Goal: Information Seeking & Learning: Learn about a topic

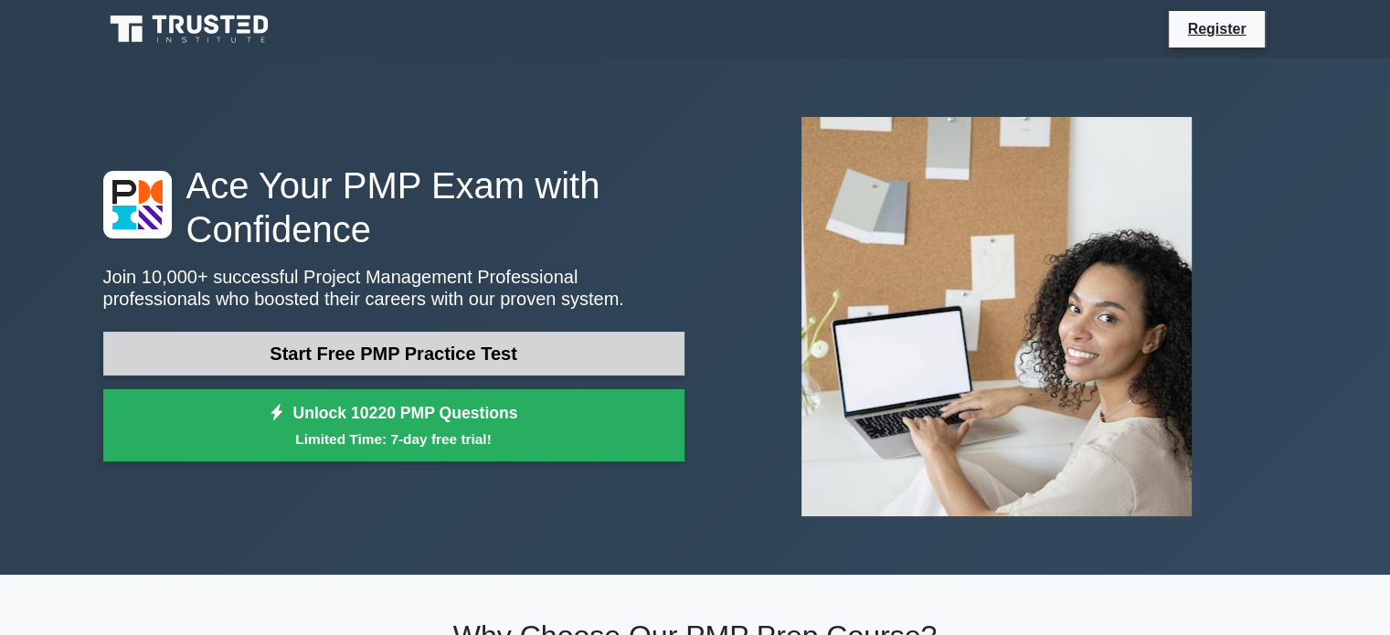
click at [361, 362] on link "Start Free PMP Practice Test" at bounding box center [393, 354] width 581 height 44
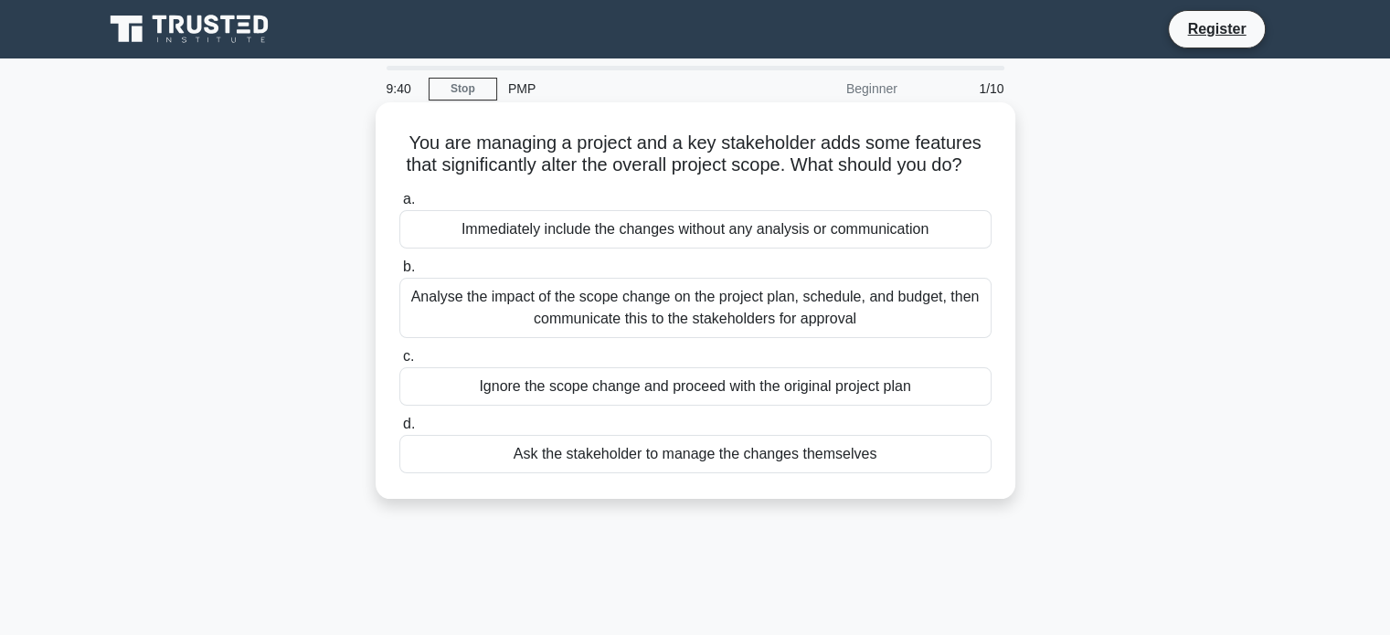
click at [514, 337] on div "Analyse the impact of the scope change on the project plan, schedule, and budge…" at bounding box center [695, 308] width 592 height 60
click at [399, 273] on input "b. Analyse the impact of the scope change on the project plan, schedule, and bu…" at bounding box center [399, 267] width 0 height 12
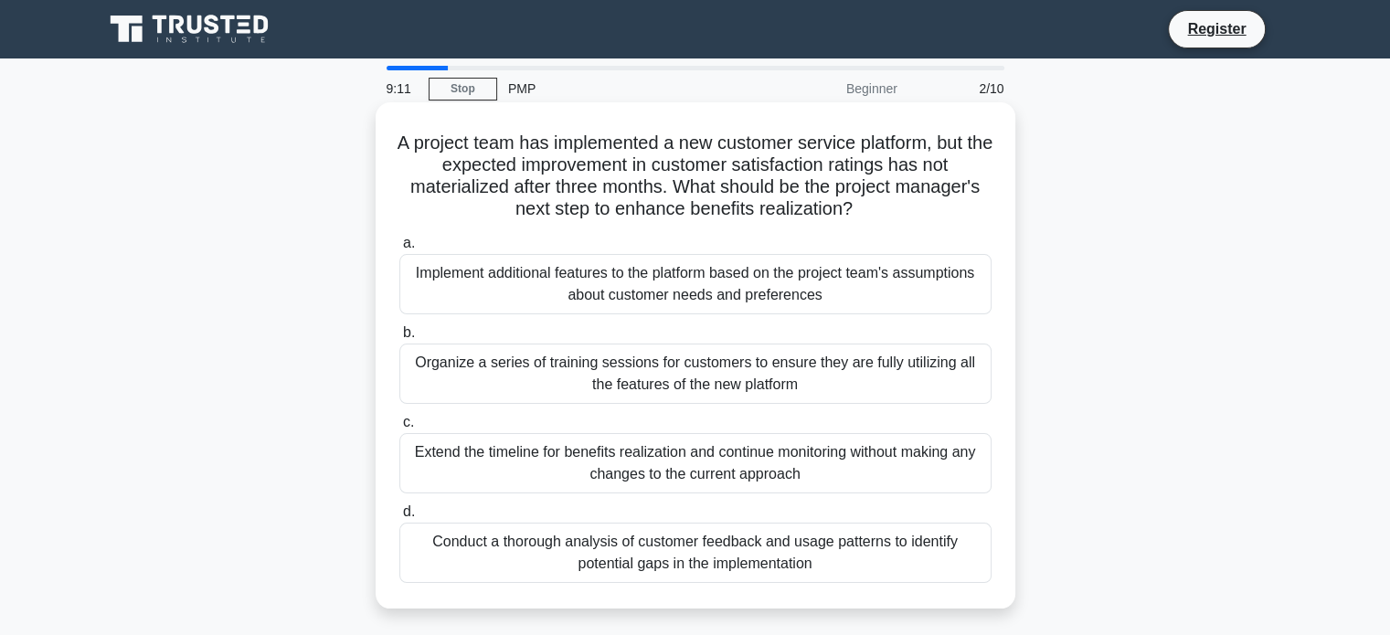
click at [607, 536] on div "Conduct a thorough analysis of customer feedback and usage patterns to identify…" at bounding box center [695, 553] width 592 height 60
click at [399, 518] on input "d. Conduct a thorough analysis of customer feedback and usage patterns to ident…" at bounding box center [399, 512] width 0 height 12
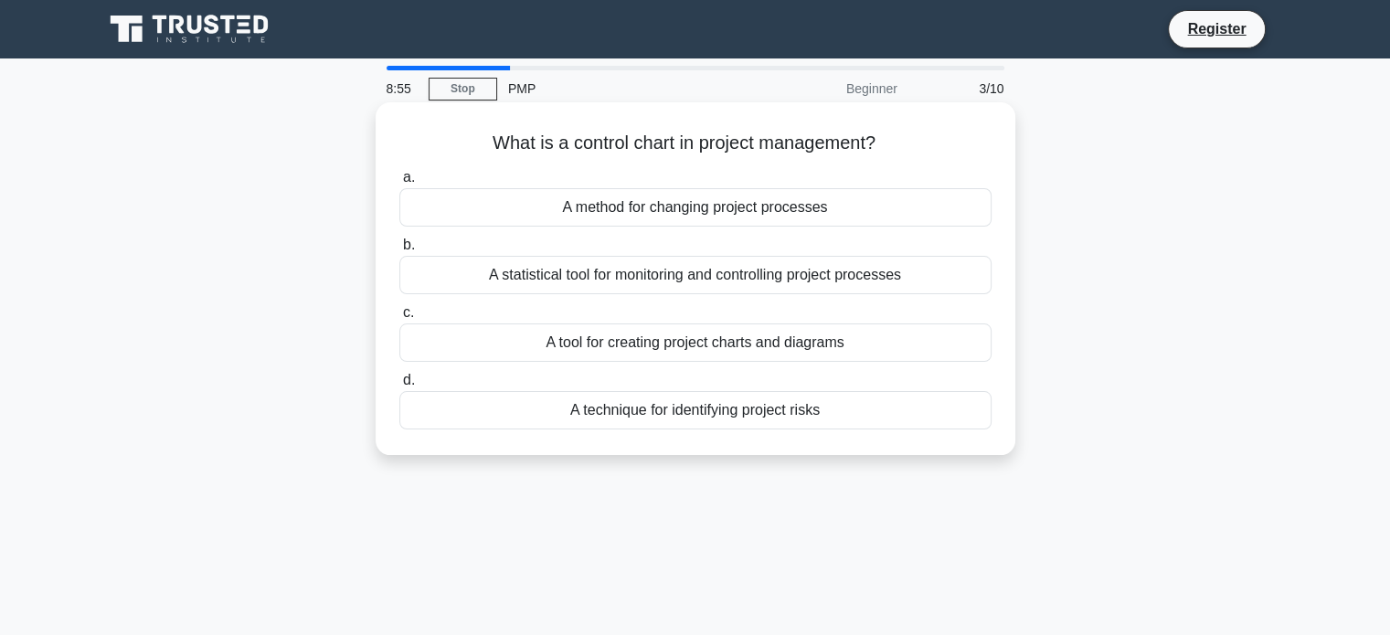
click at [646, 412] on div "A technique for identifying project risks" at bounding box center [695, 410] width 592 height 38
click at [399, 387] on input "d. A technique for identifying project risks" at bounding box center [399, 381] width 0 height 12
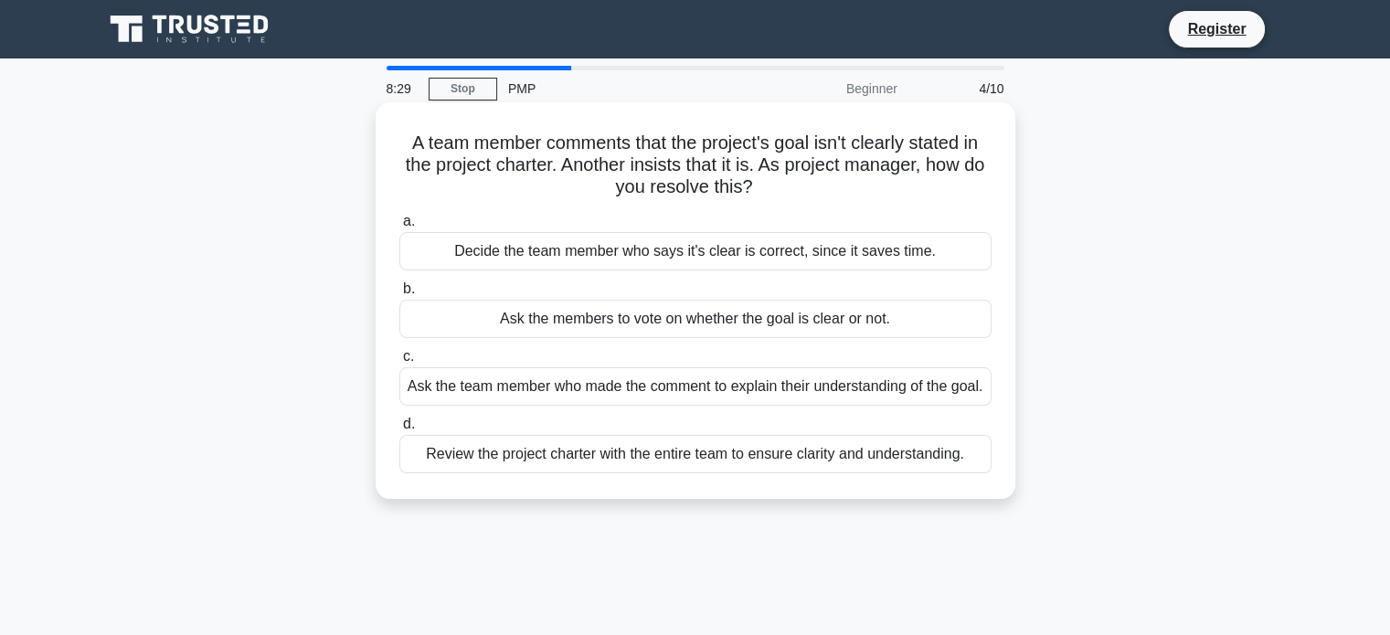
click at [650, 472] on div "Review the project charter with the entire team to ensure clarity and understan…" at bounding box center [695, 454] width 592 height 38
click at [399, 430] on input "d. Review the project charter with the entire team to ensure clarity and unders…" at bounding box center [399, 425] width 0 height 12
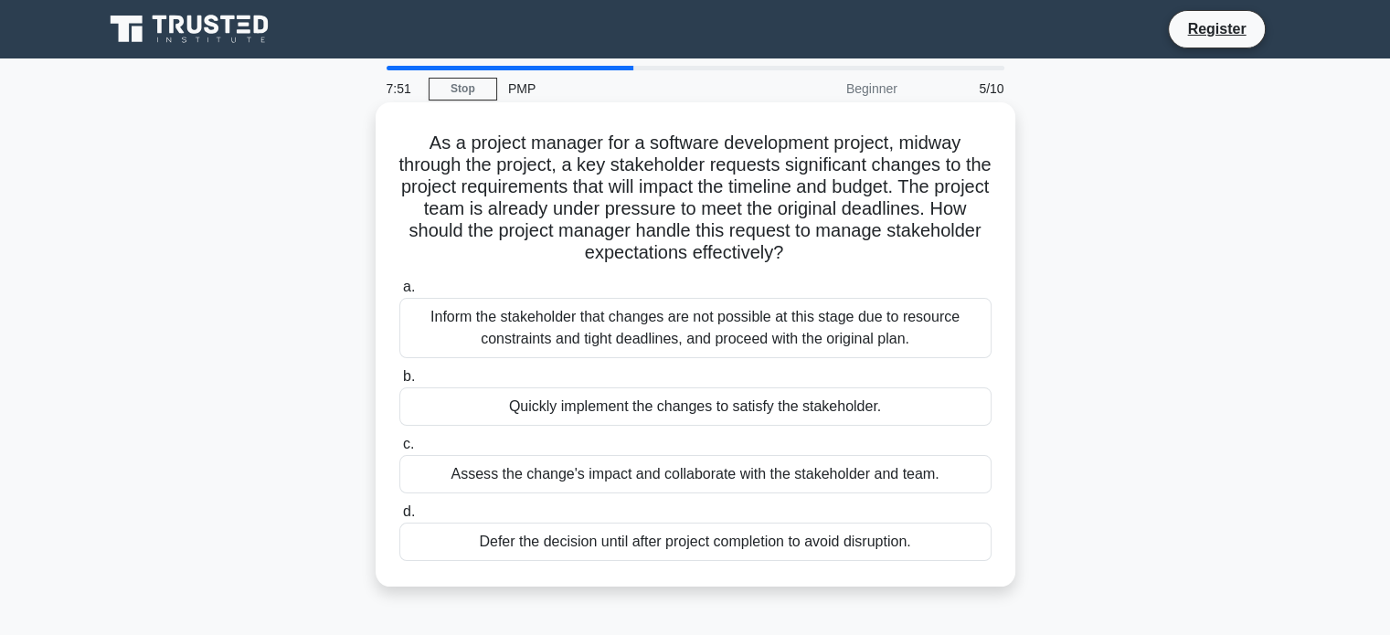
click at [624, 482] on div "Assess the change's impact and collaborate with the stakeholder and team." at bounding box center [695, 474] width 592 height 38
click at [399, 451] on input "c. Assess the change's impact and collaborate with the stakeholder and team." at bounding box center [399, 445] width 0 height 12
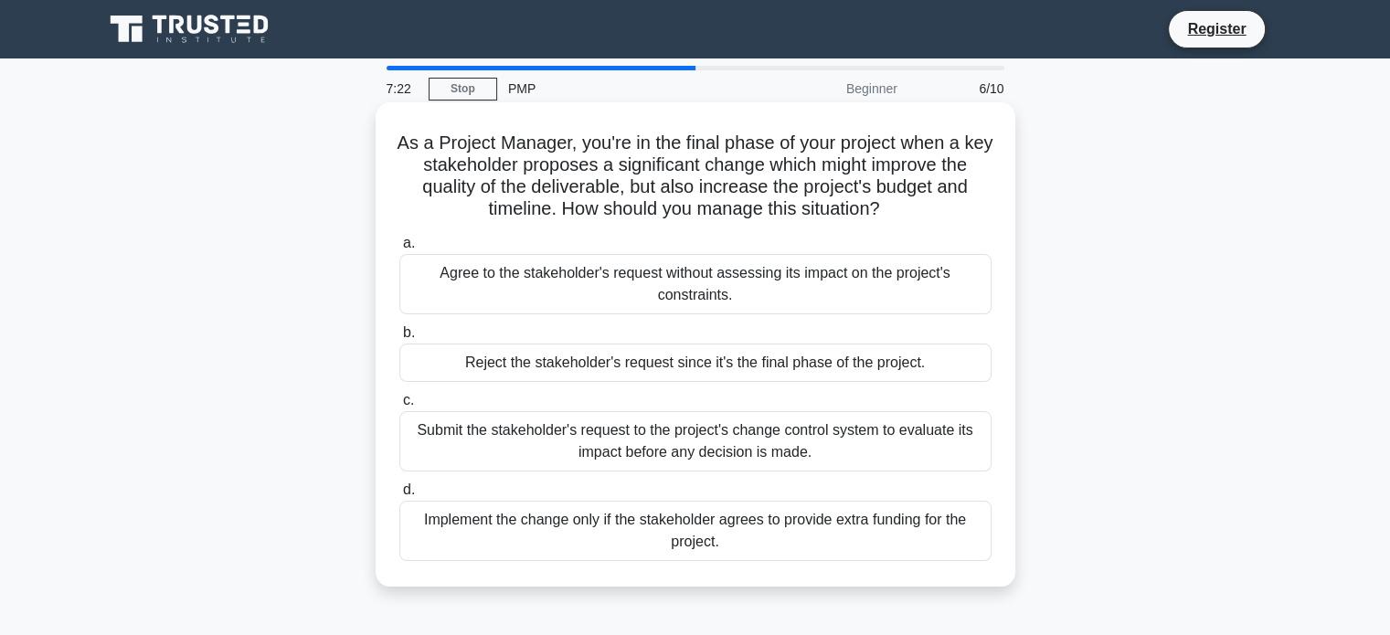
click at [632, 437] on div "Submit the stakeholder's request to the project's change control system to eval…" at bounding box center [695, 441] width 592 height 60
click at [399, 407] on input "c. Submit the stakeholder's request to the project's change control system to e…" at bounding box center [399, 401] width 0 height 12
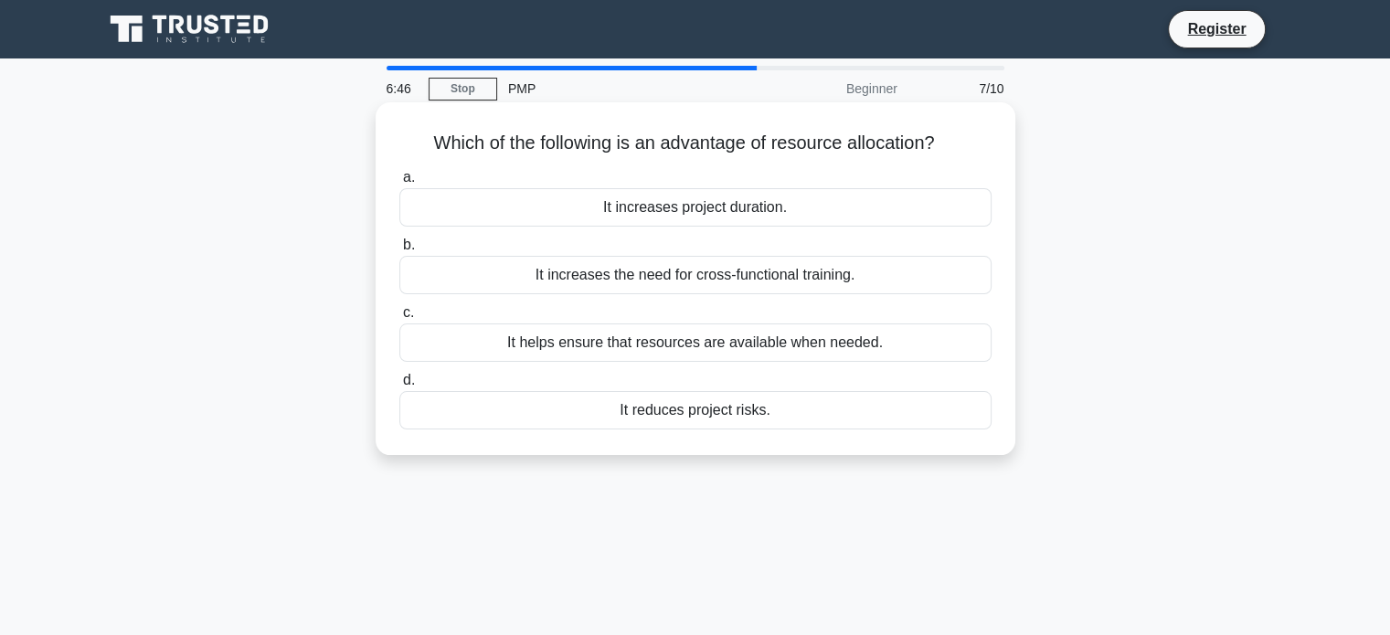
click at [705, 345] on div "It helps ensure that resources are available when needed." at bounding box center [695, 343] width 592 height 38
click at [399, 319] on input "c. It helps ensure that resources are available when needed." at bounding box center [399, 313] width 0 height 12
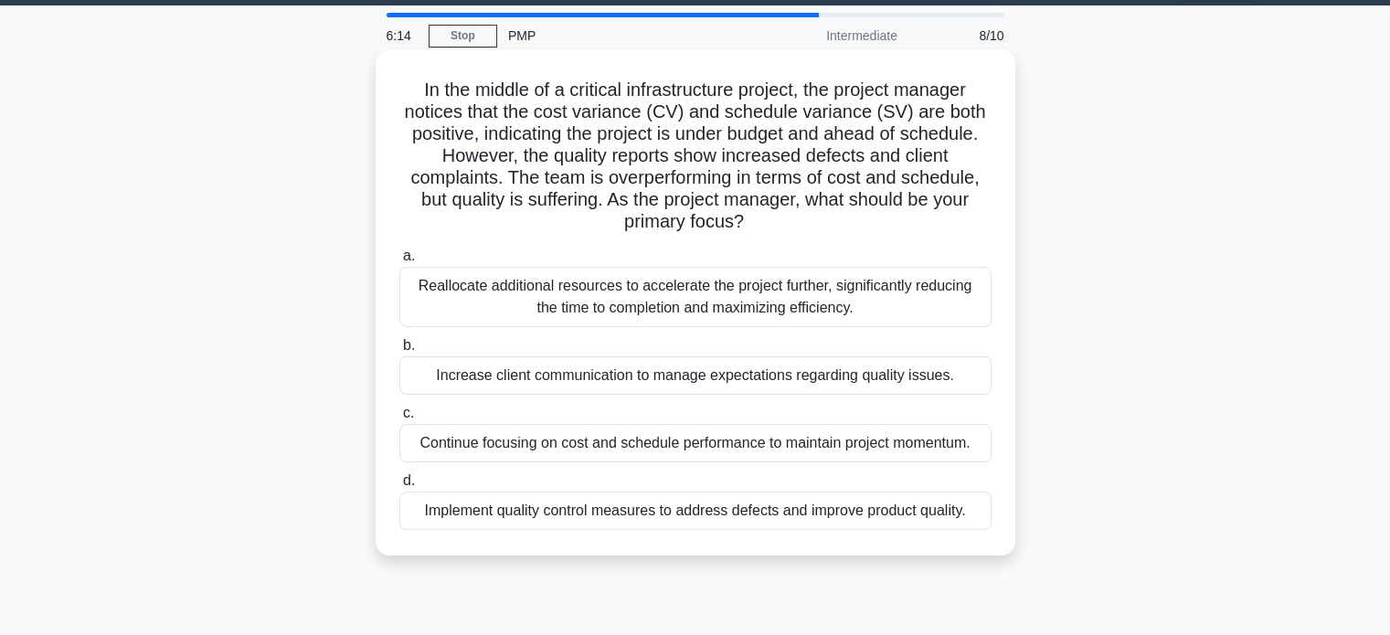
scroll to position [54, 0]
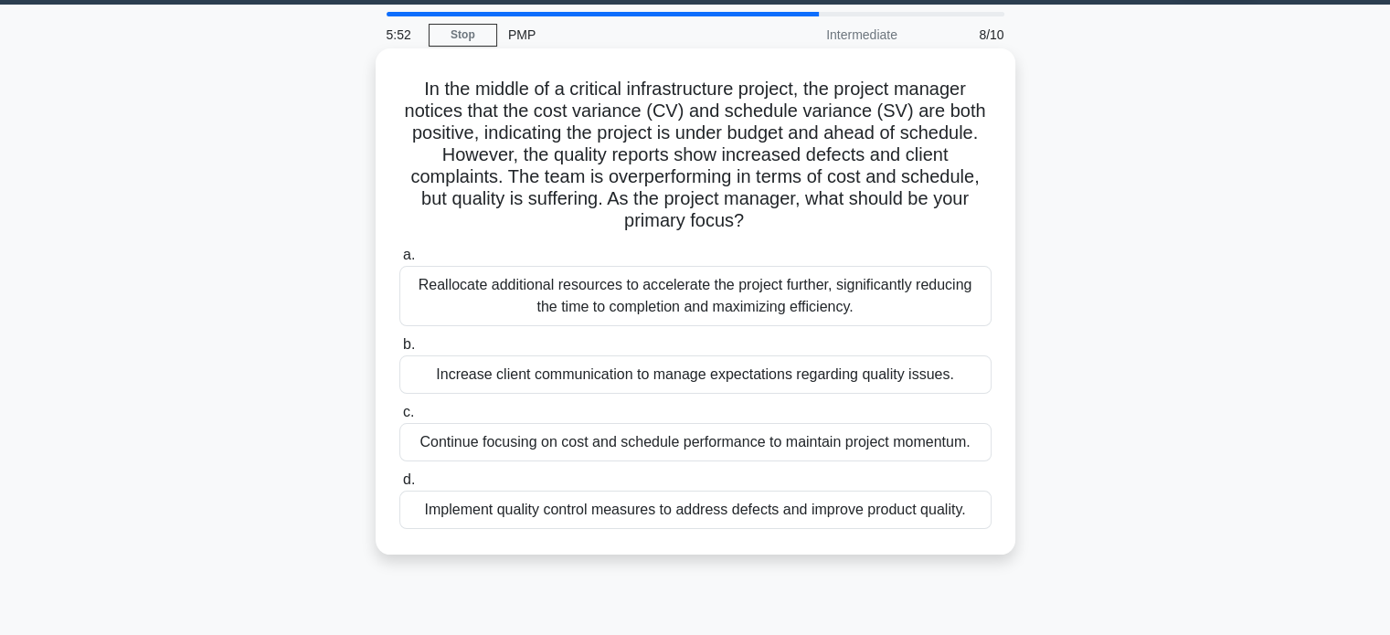
click at [621, 370] on div "Increase client communication to manage expectations regarding quality issues." at bounding box center [695, 375] width 592 height 38
click at [399, 351] on input "b. Increase client communication to manage expectations regarding quality issue…" at bounding box center [399, 345] width 0 height 12
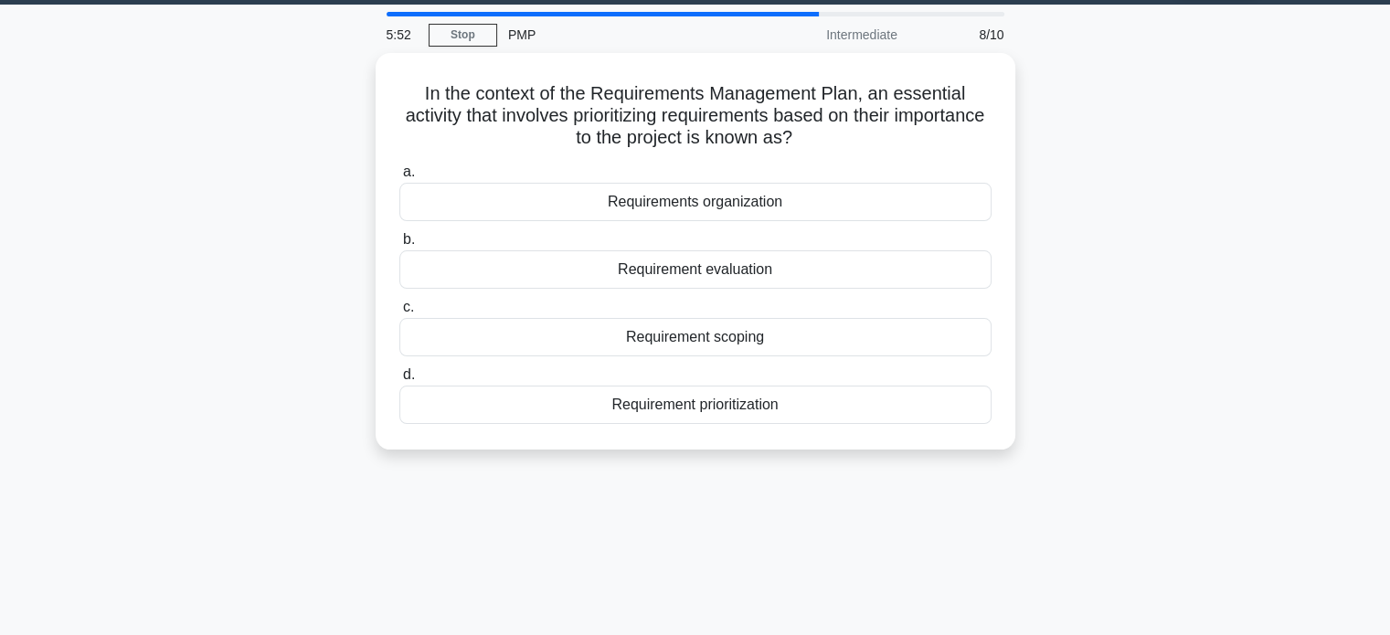
scroll to position [0, 0]
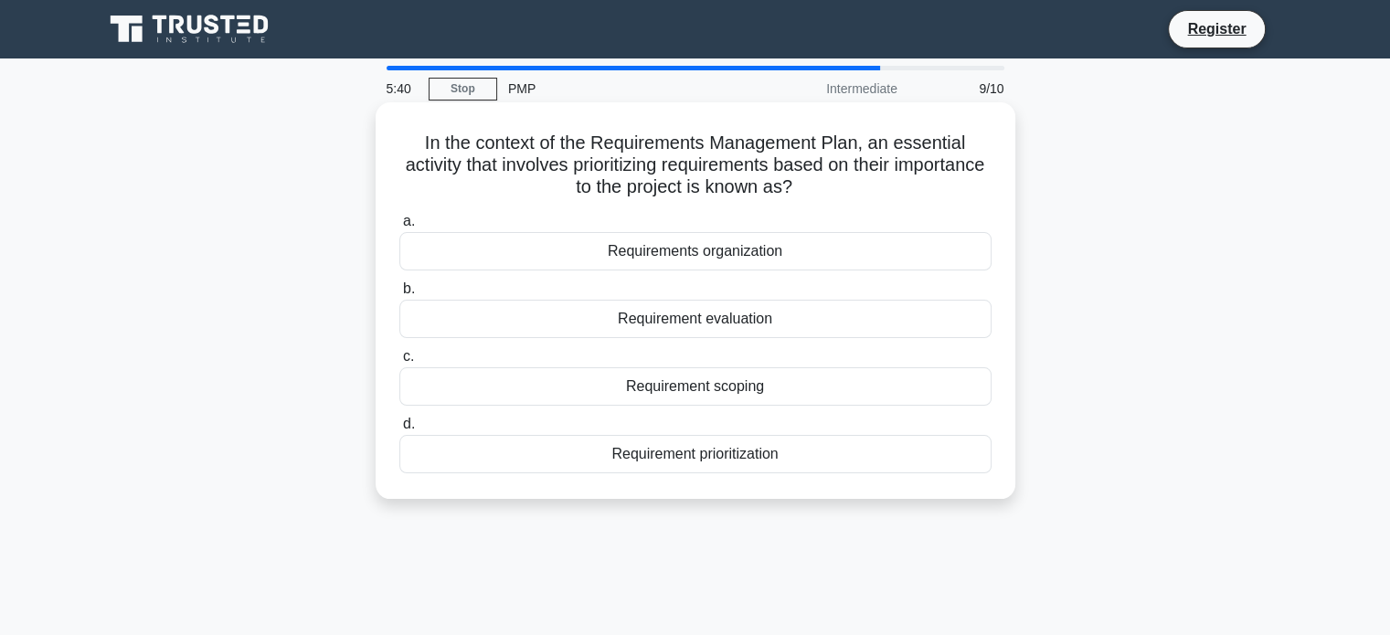
click at [643, 456] on div "Requirement prioritization" at bounding box center [695, 454] width 592 height 38
click at [399, 430] on input "d. Requirement prioritization" at bounding box center [399, 425] width 0 height 12
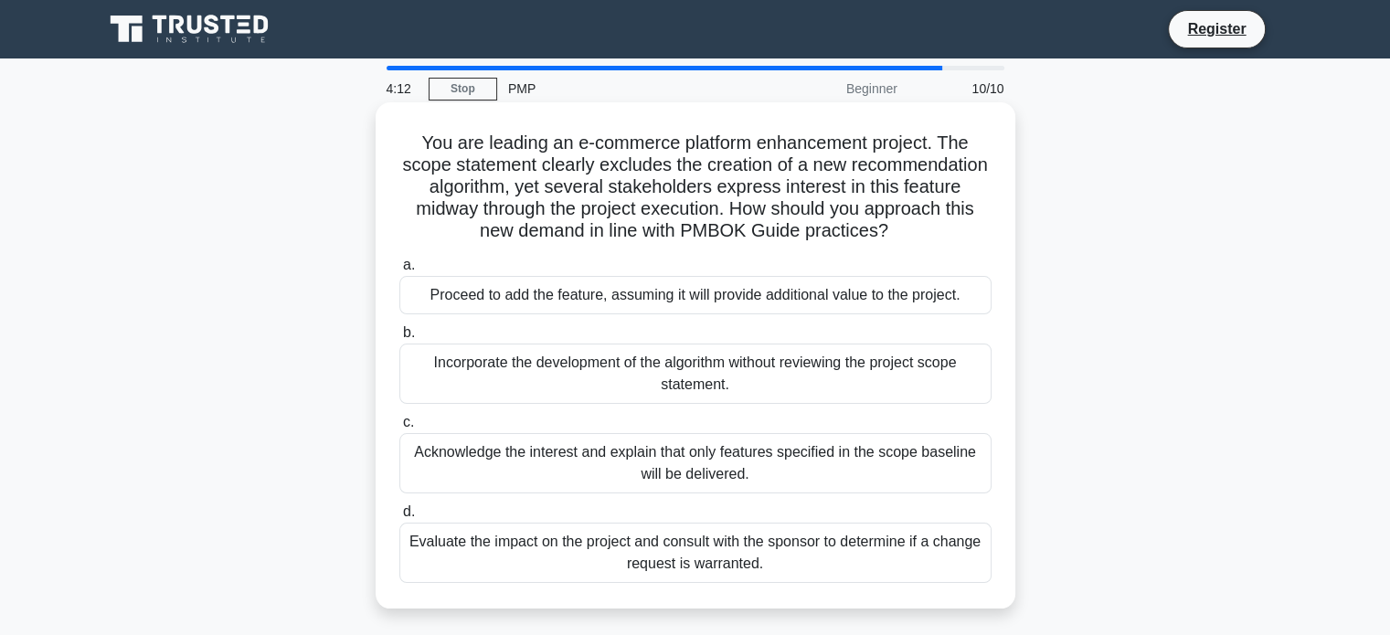
click at [663, 451] on div "Acknowledge the interest and explain that only features specified in the scope …" at bounding box center [695, 463] width 592 height 60
click at [399, 429] on input "c. Acknowledge the interest and explain that only features specified in the sco…" at bounding box center [399, 423] width 0 height 12
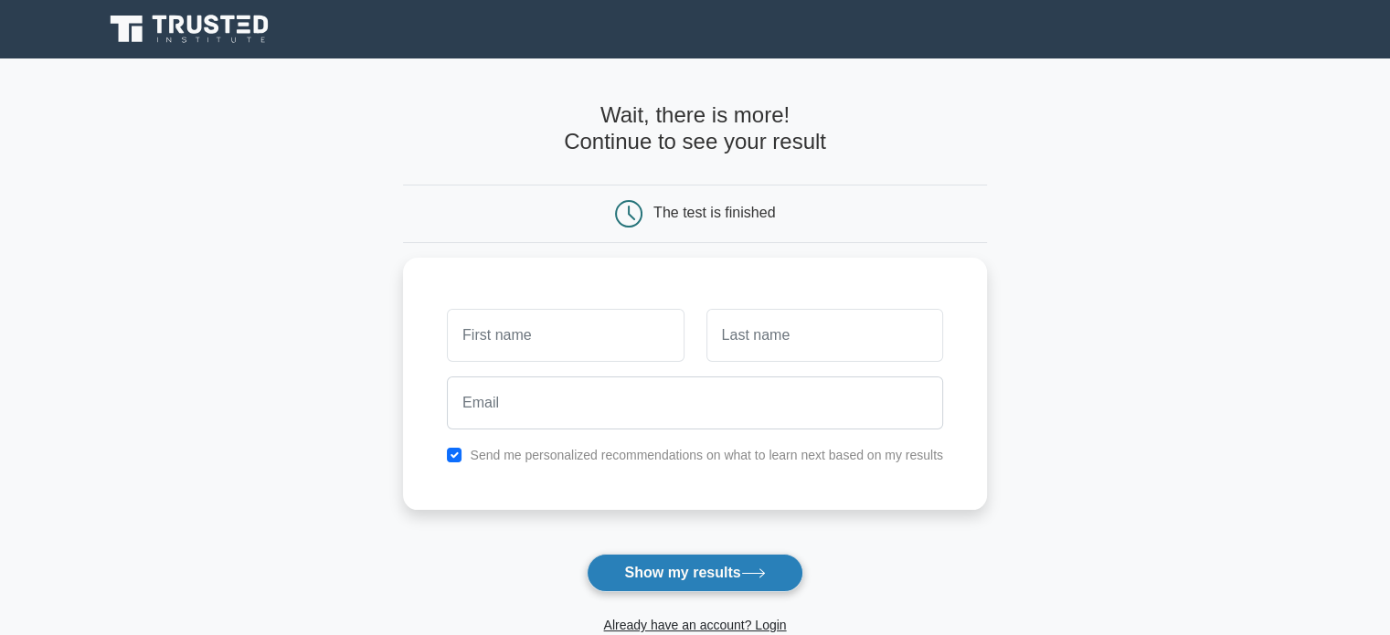
click at [707, 572] on button "Show my results" at bounding box center [695, 573] width 216 height 38
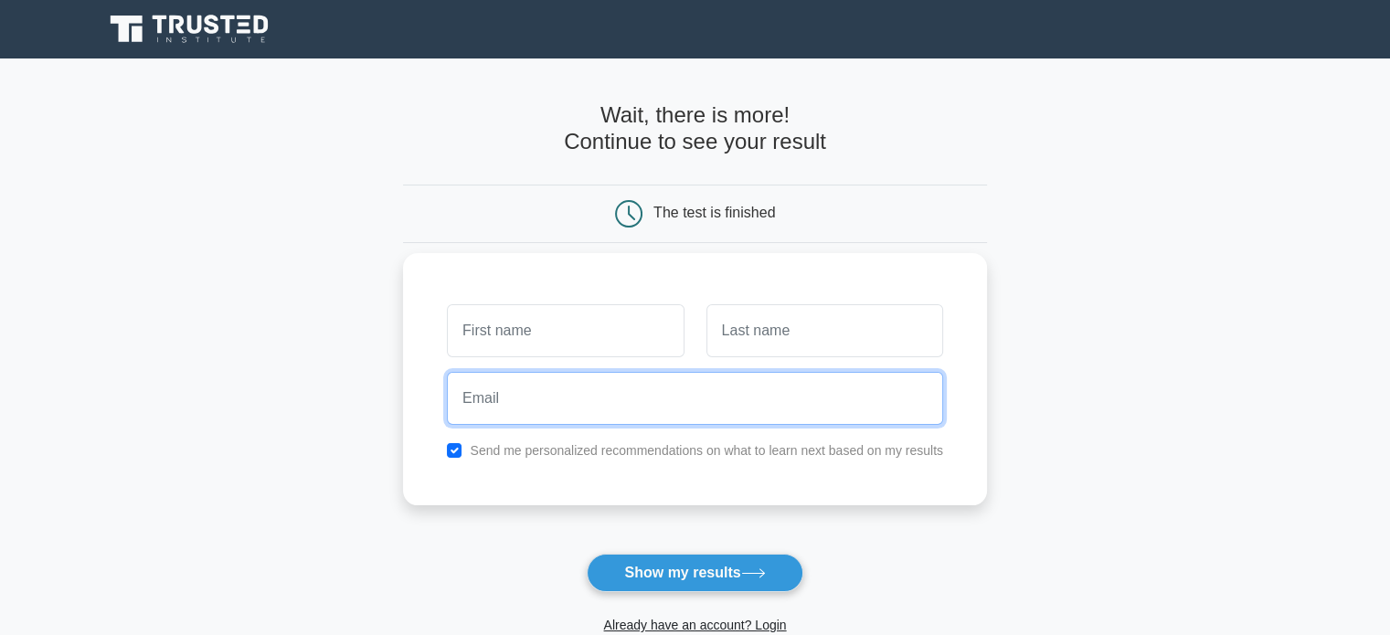
click at [624, 389] on input "email" at bounding box center [695, 398] width 496 height 53
type input "[EMAIL_ADDRESS][DOMAIN_NAME]"
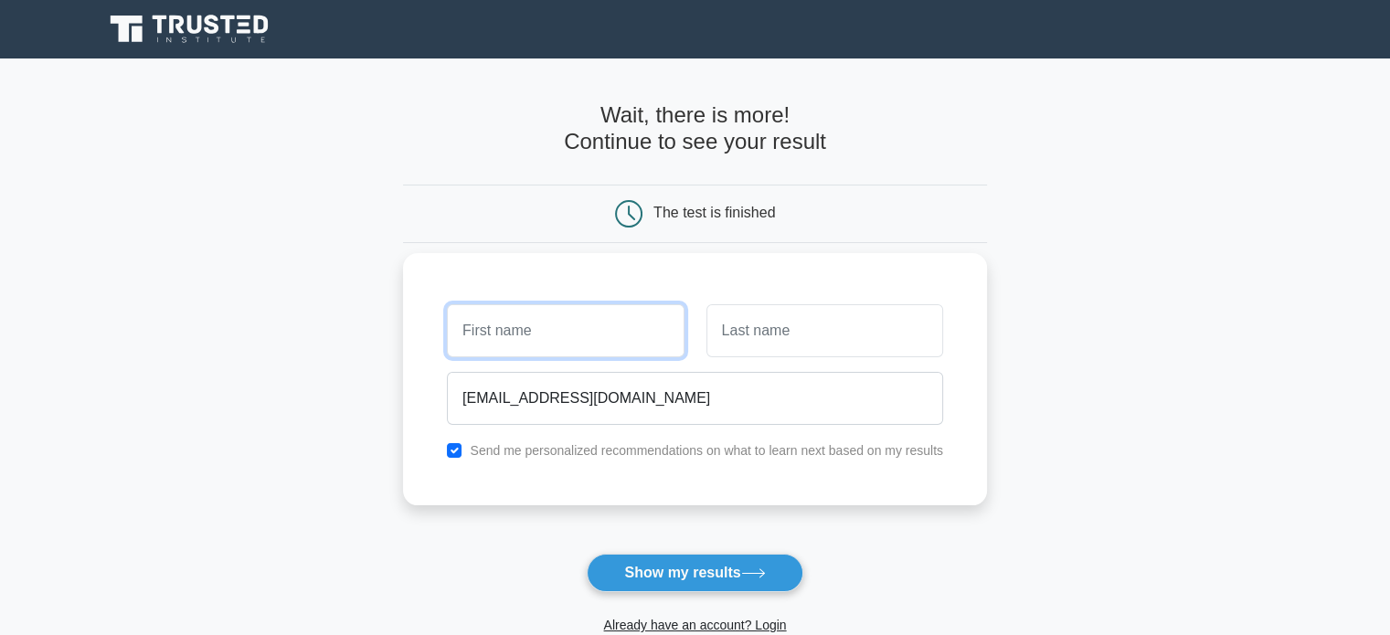
click at [585, 329] on input "text" at bounding box center [565, 330] width 237 height 53
type input "a"
click at [770, 334] on input "text" at bounding box center [824, 330] width 237 height 53
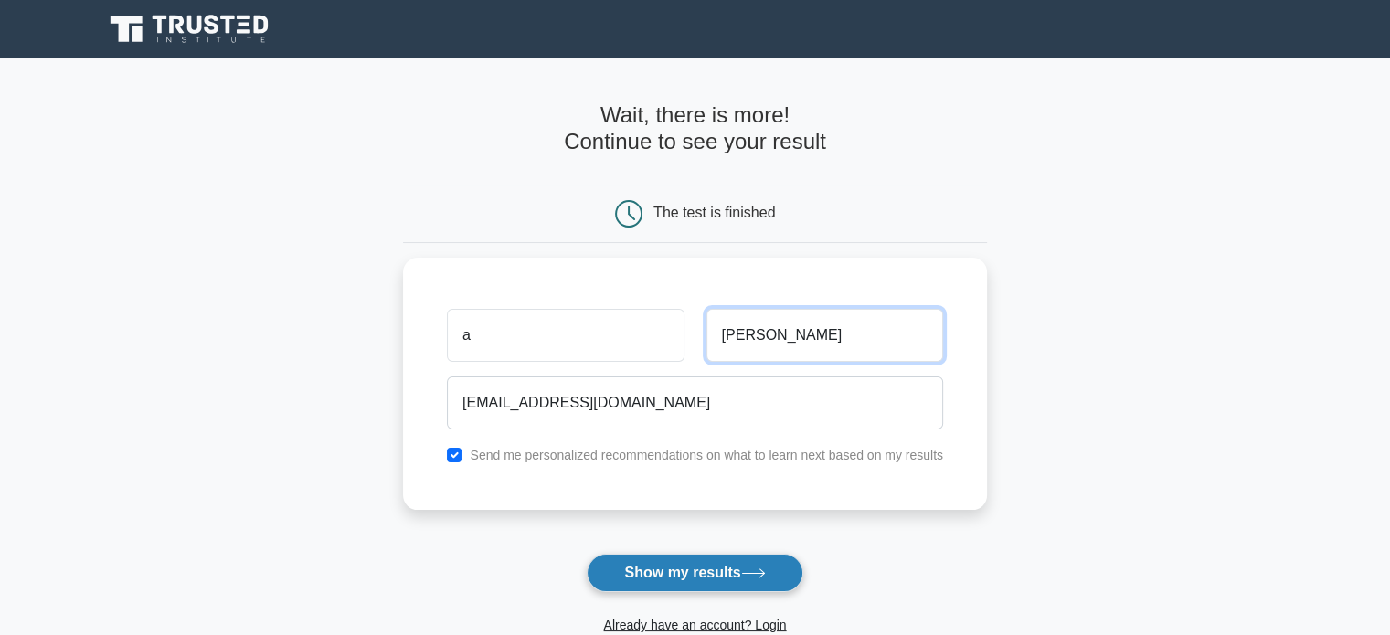
type input "dixon"
click at [651, 577] on button "Show my results" at bounding box center [695, 573] width 216 height 38
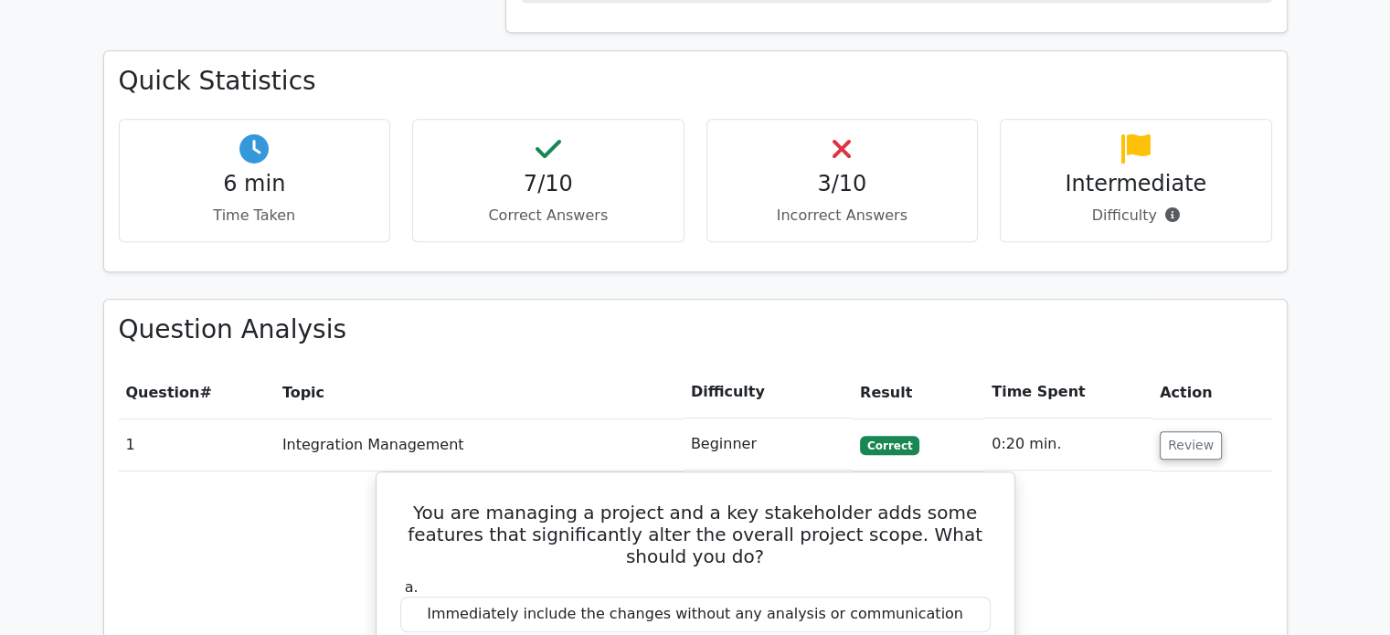
scroll to position [1311, 0]
click at [855, 120] on div "3/10 Incorrect Answers" at bounding box center [842, 181] width 272 height 123
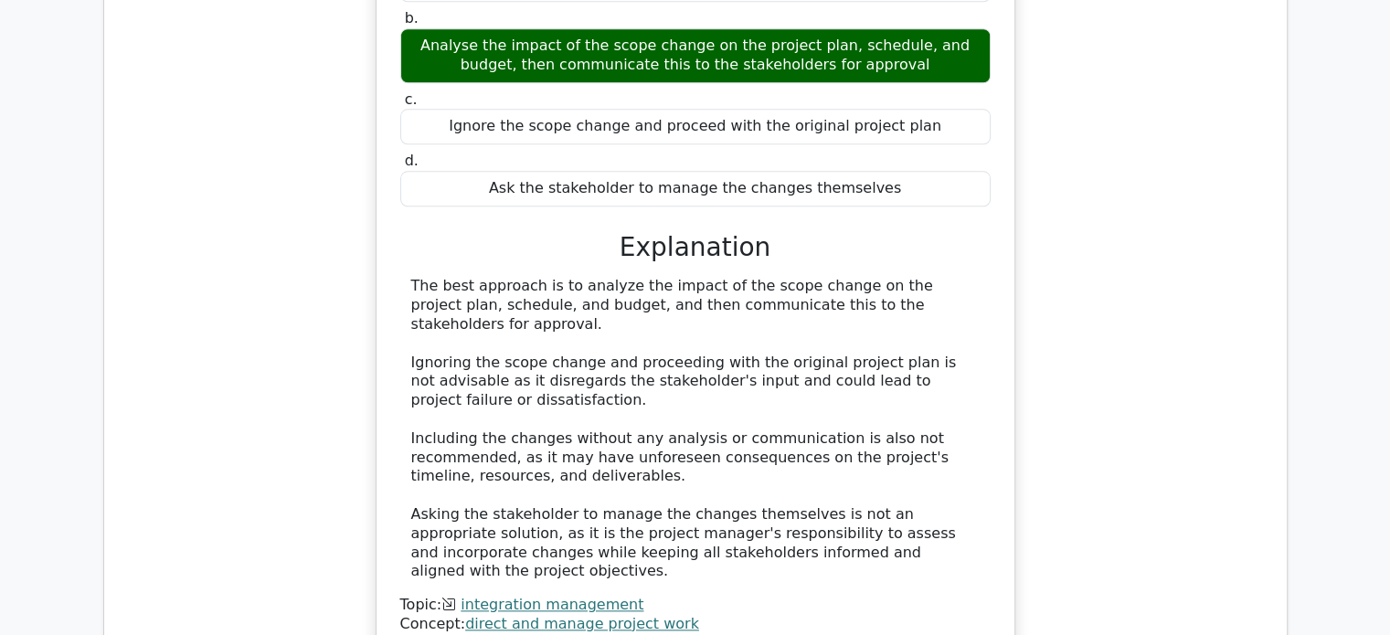
scroll to position [2014, 0]
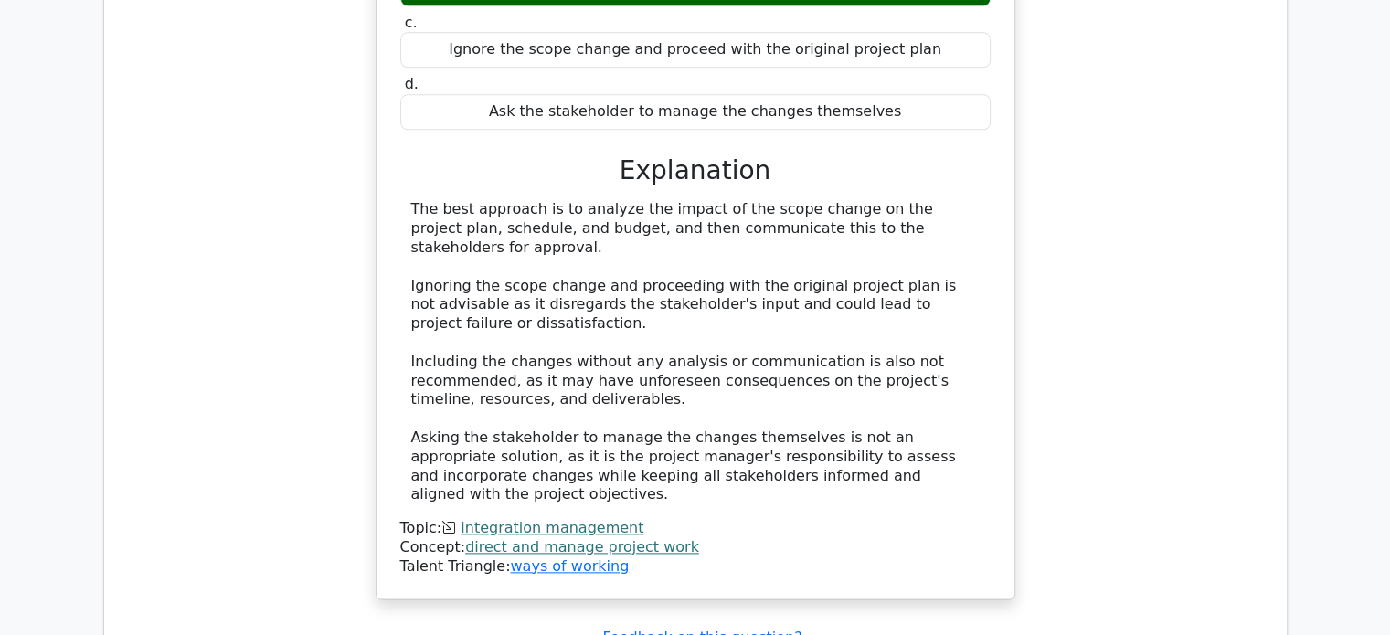
drag, startPoint x: 666, startPoint y: 402, endPoint x: 230, endPoint y: 302, distance: 447.2
click at [230, 302] on div "You are managing a project and a key stakeholder adds some features that signif…" at bounding box center [695, 192] width 1153 height 857
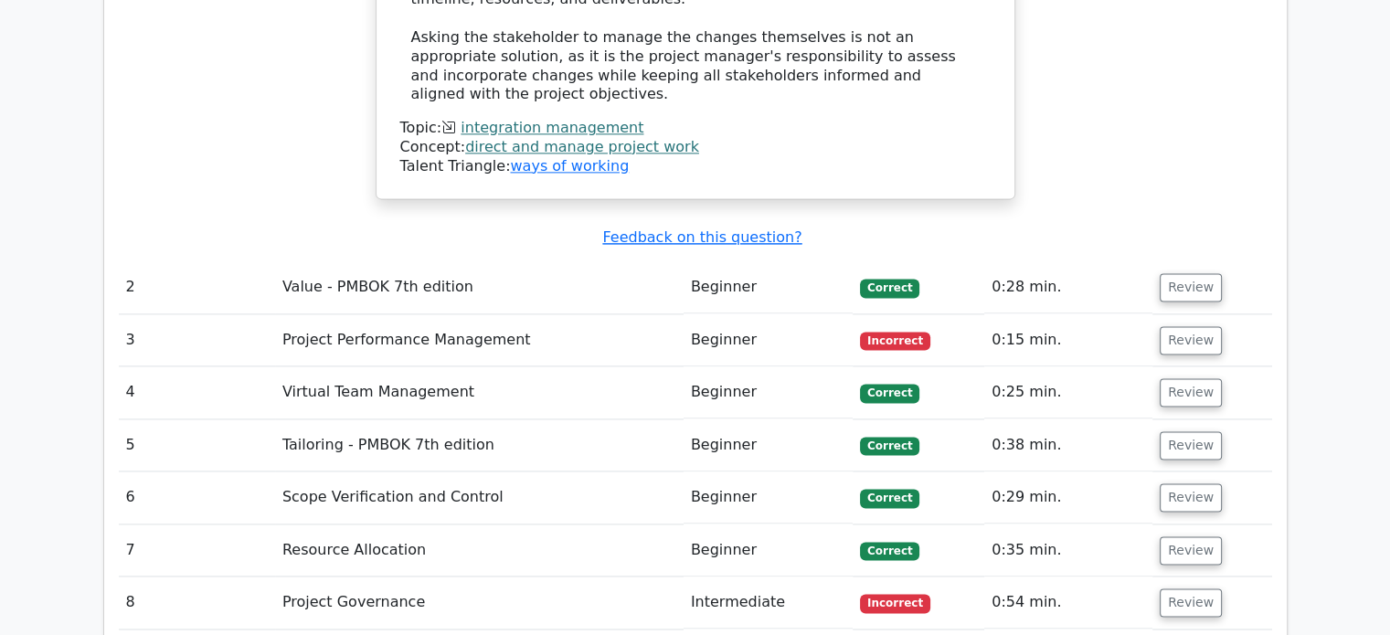
scroll to position [2415, 0]
click at [783, 313] on td "Beginner" at bounding box center [768, 339] width 169 height 52
click at [1177, 325] on button "Review" at bounding box center [1191, 339] width 62 height 28
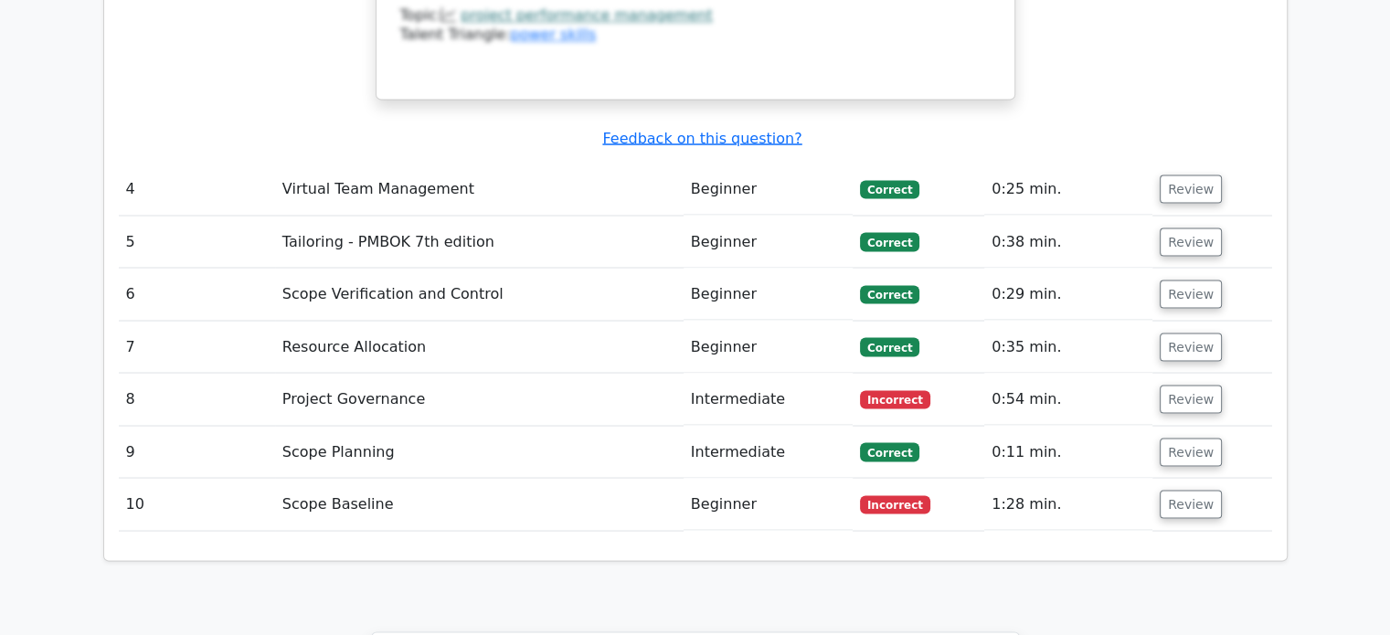
scroll to position [3350, 0]
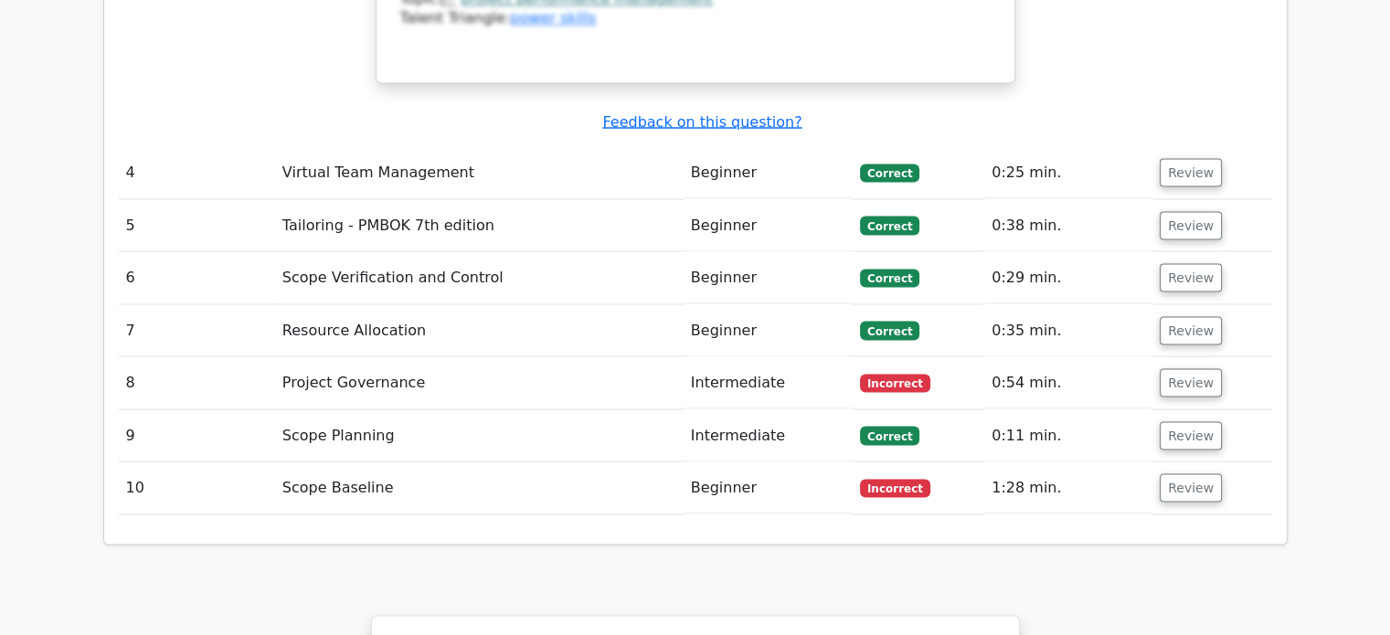
click at [856, 304] on td "Correct" at bounding box center [919, 330] width 132 height 52
click at [1170, 316] on button "Review" at bounding box center [1191, 330] width 62 height 28
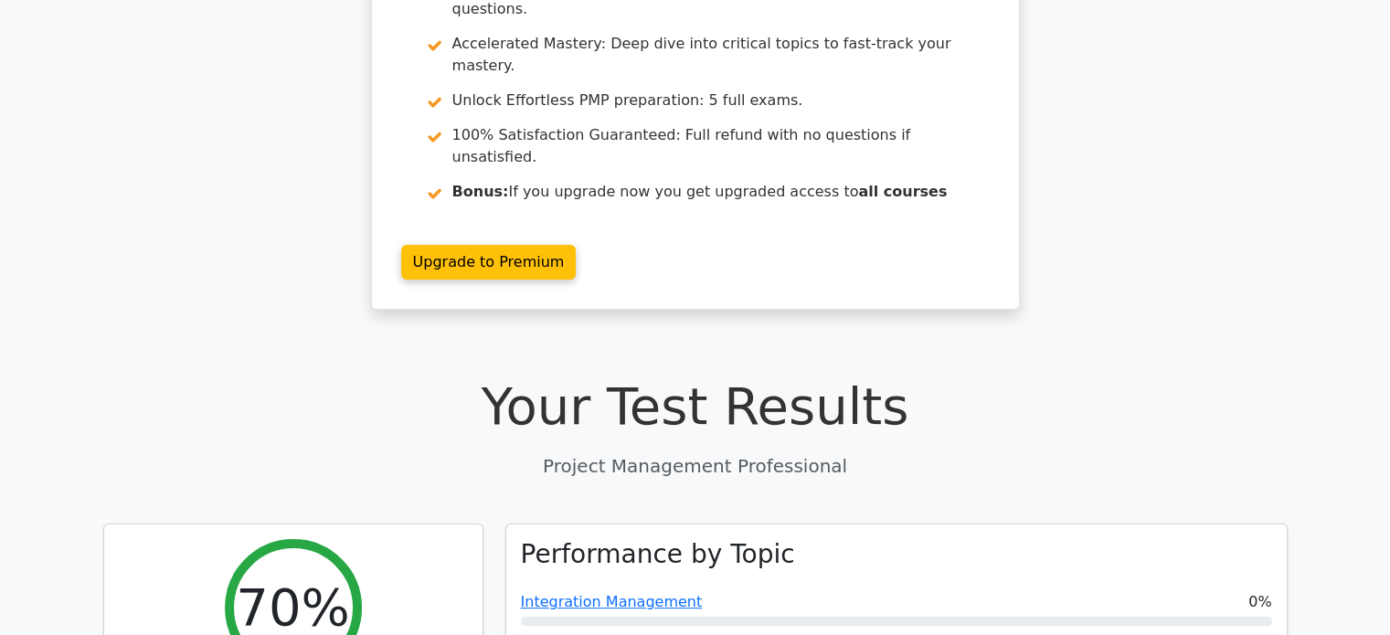
scroll to position [273, 0]
